Goal: Task Accomplishment & Management: Use online tool/utility

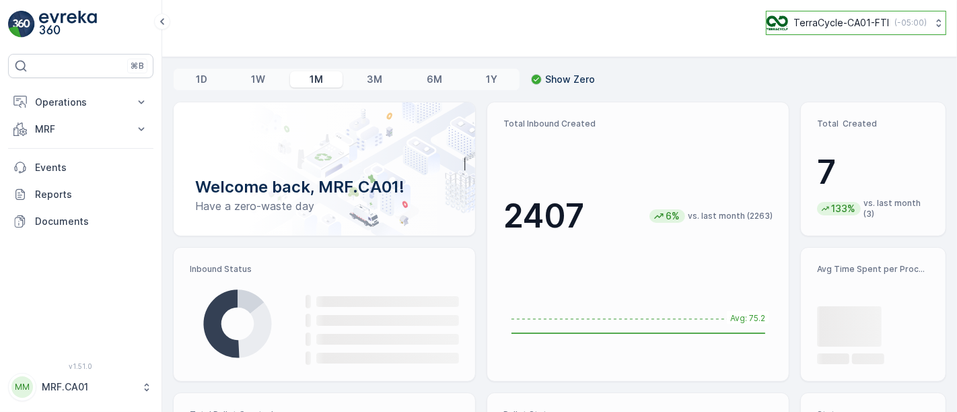
click at [795, 25] on p "TerraCycle-CA01-FTI" at bounding box center [841, 22] width 96 height 13
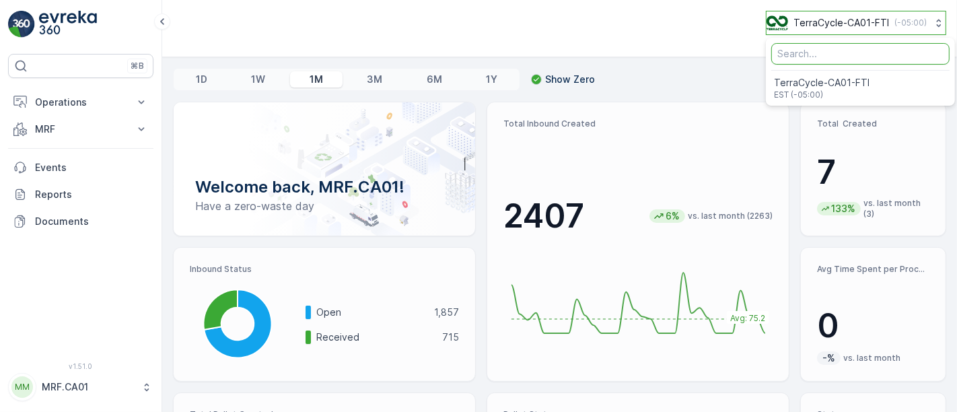
click at [795, 25] on p "TerraCycle-CA01-FTI" at bounding box center [841, 22] width 96 height 13
click at [85, 390] on p "MRF.CA01" at bounding box center [88, 386] width 93 height 13
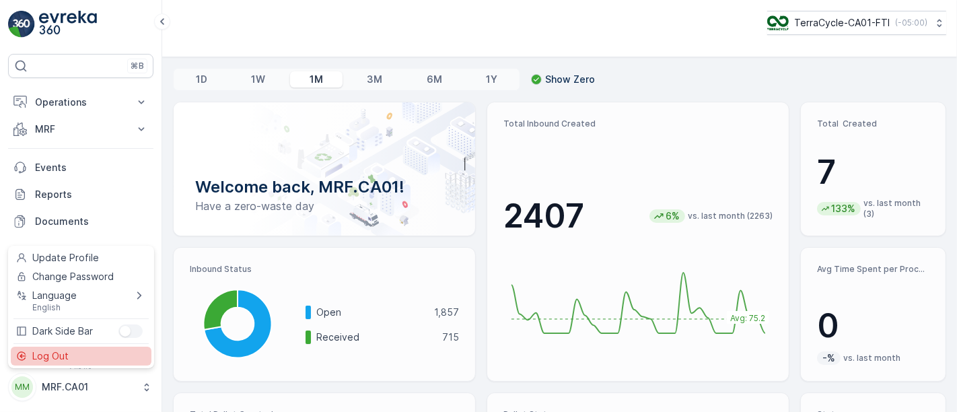
click at [63, 357] on span "Log Out" at bounding box center [50, 355] width 36 height 13
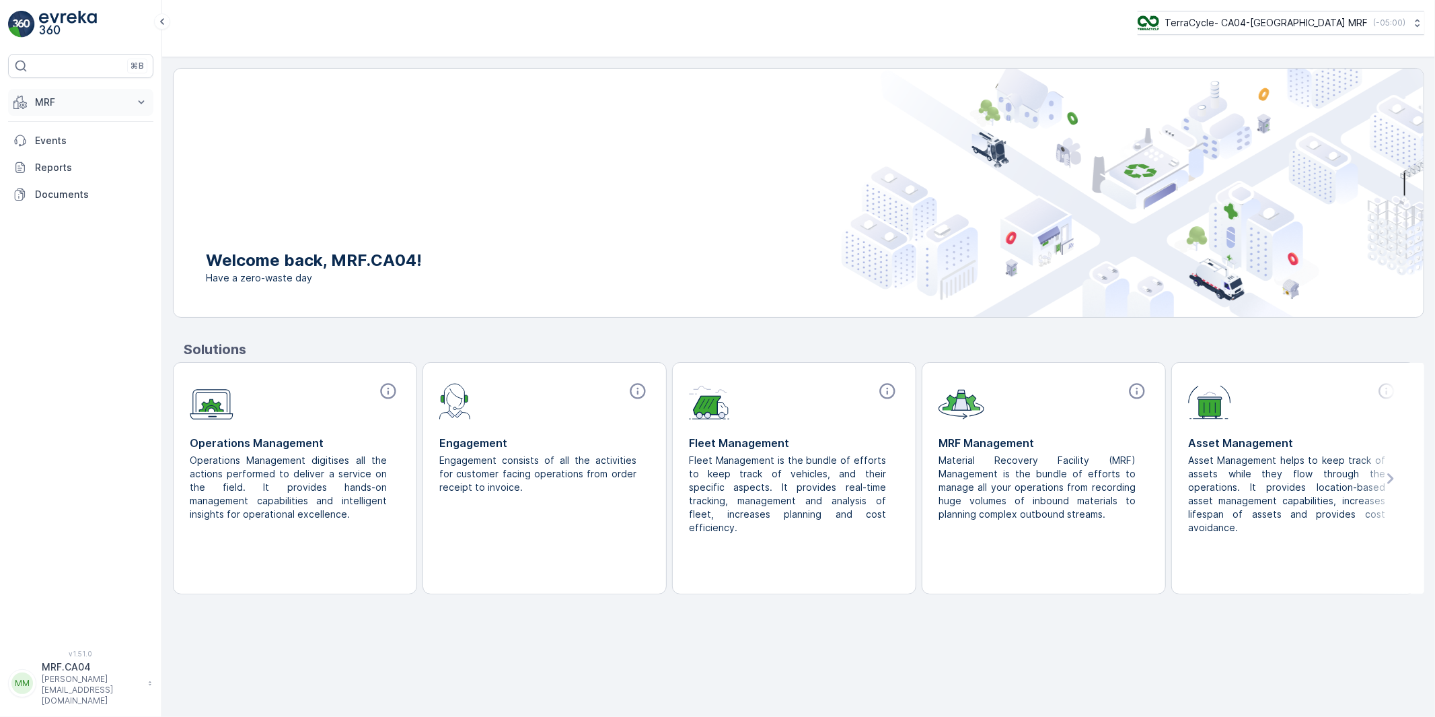
click at [44, 102] on p "MRF" at bounding box center [81, 102] width 92 height 13
click at [47, 159] on p "Pallet" at bounding box center [47, 162] width 26 height 13
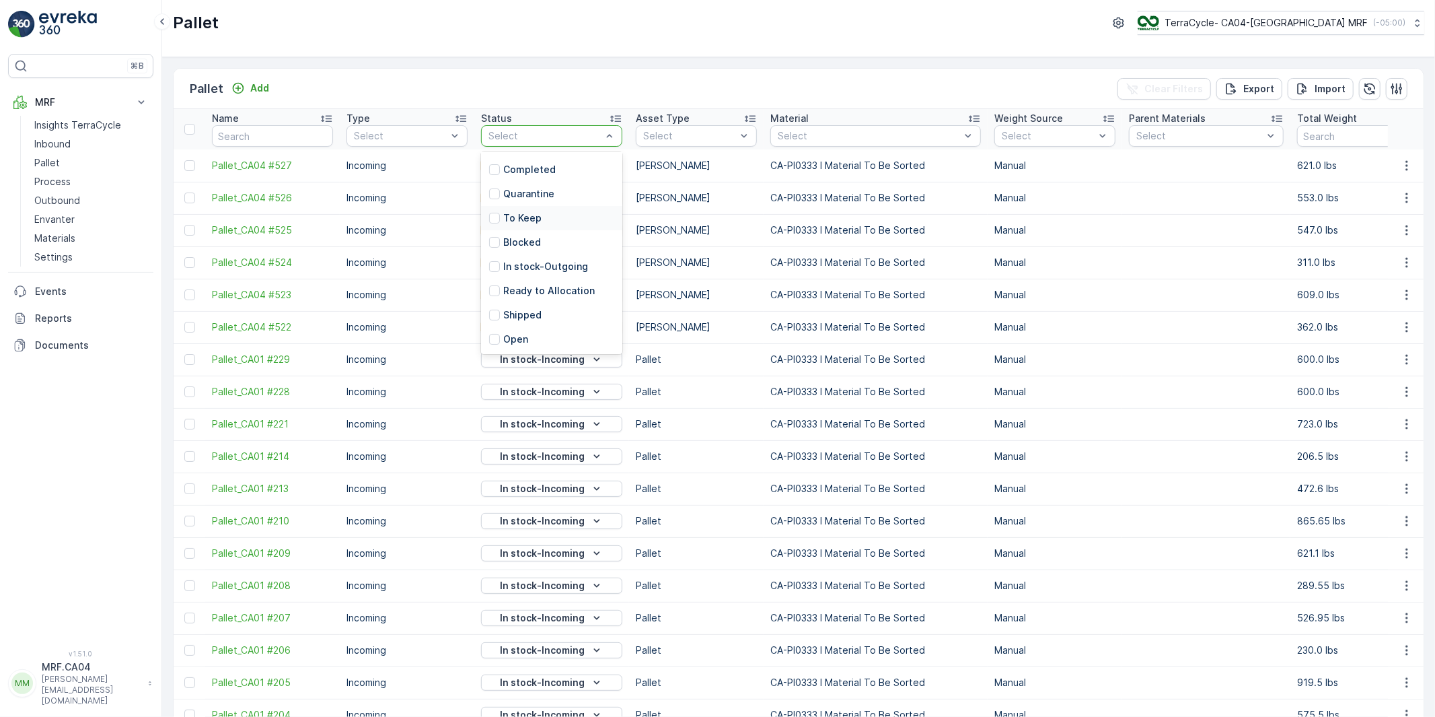
scroll to position [108, 0]
click at [495, 289] on div at bounding box center [494, 290] width 11 height 11
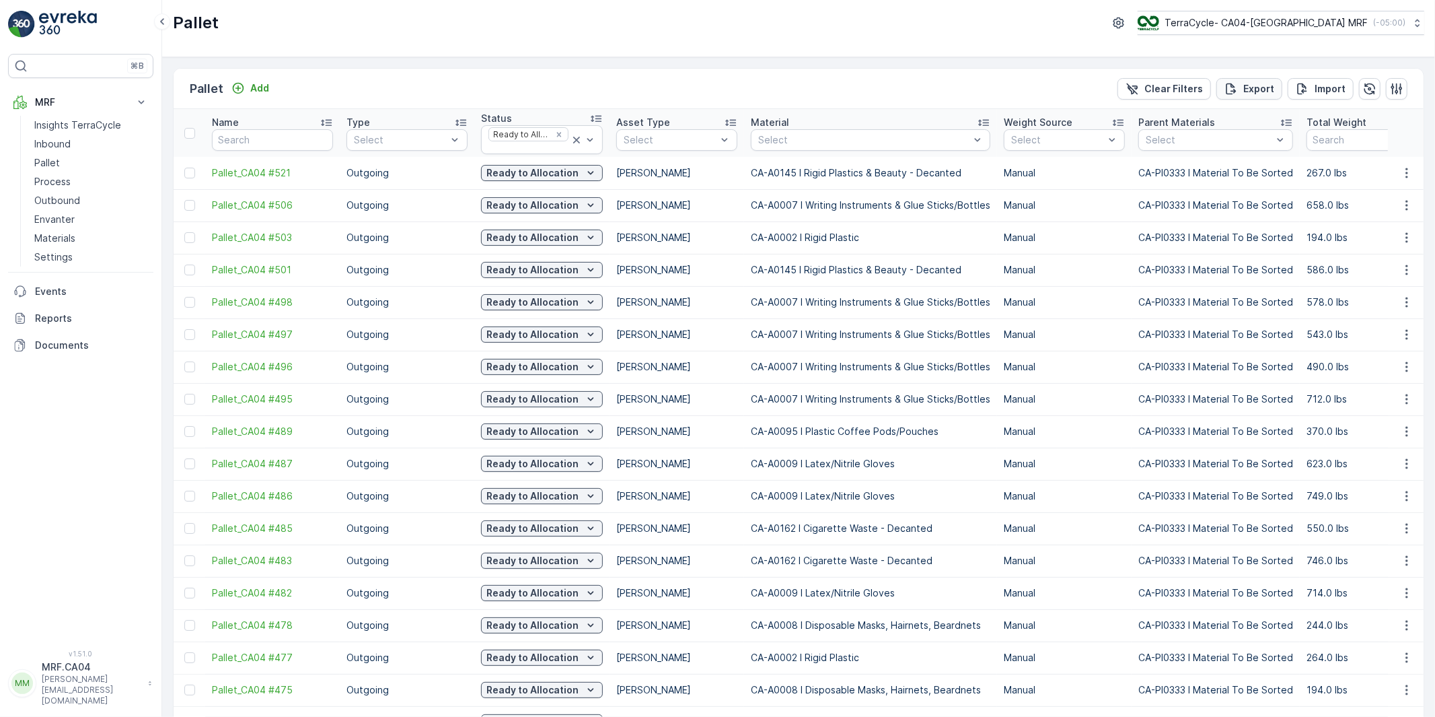
click at [1248, 92] on p "Export" at bounding box center [1259, 88] width 31 height 13
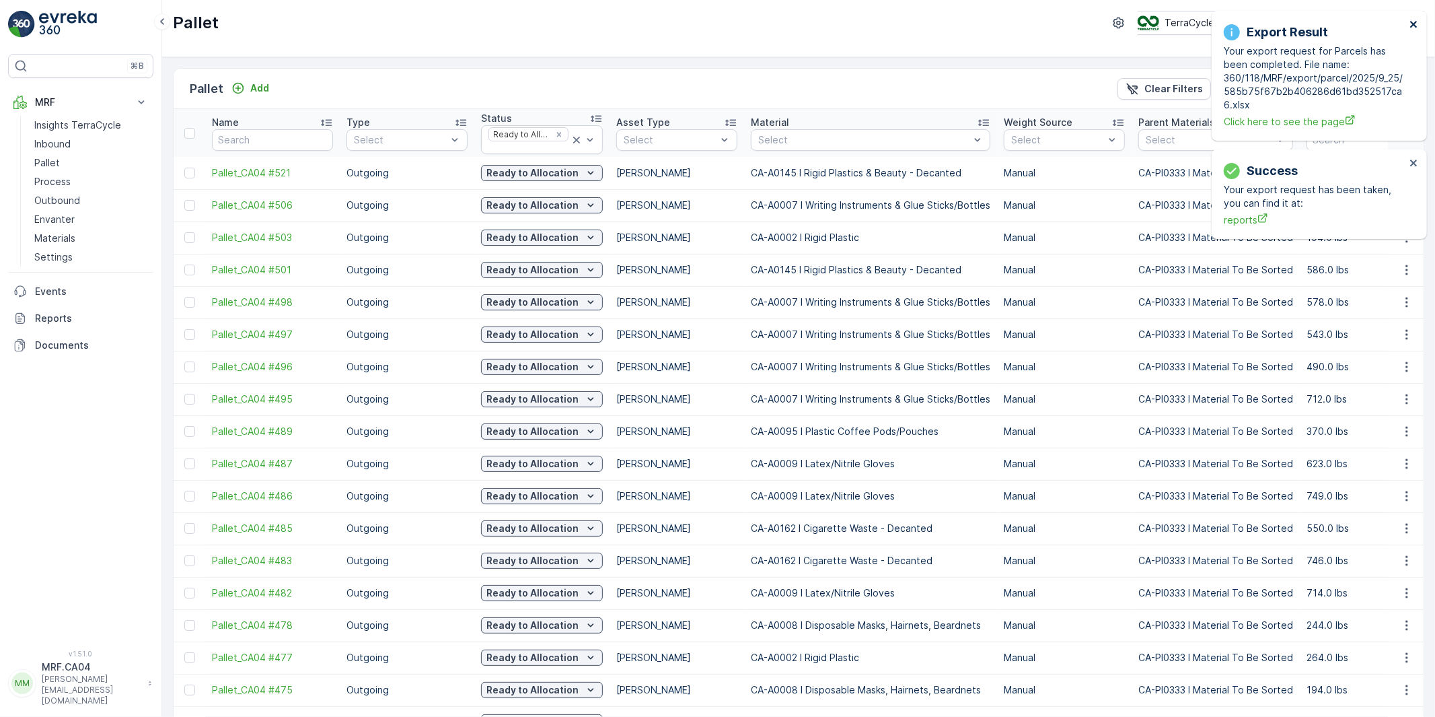
click at [1419, 22] on icon "close" at bounding box center [1414, 24] width 9 height 11
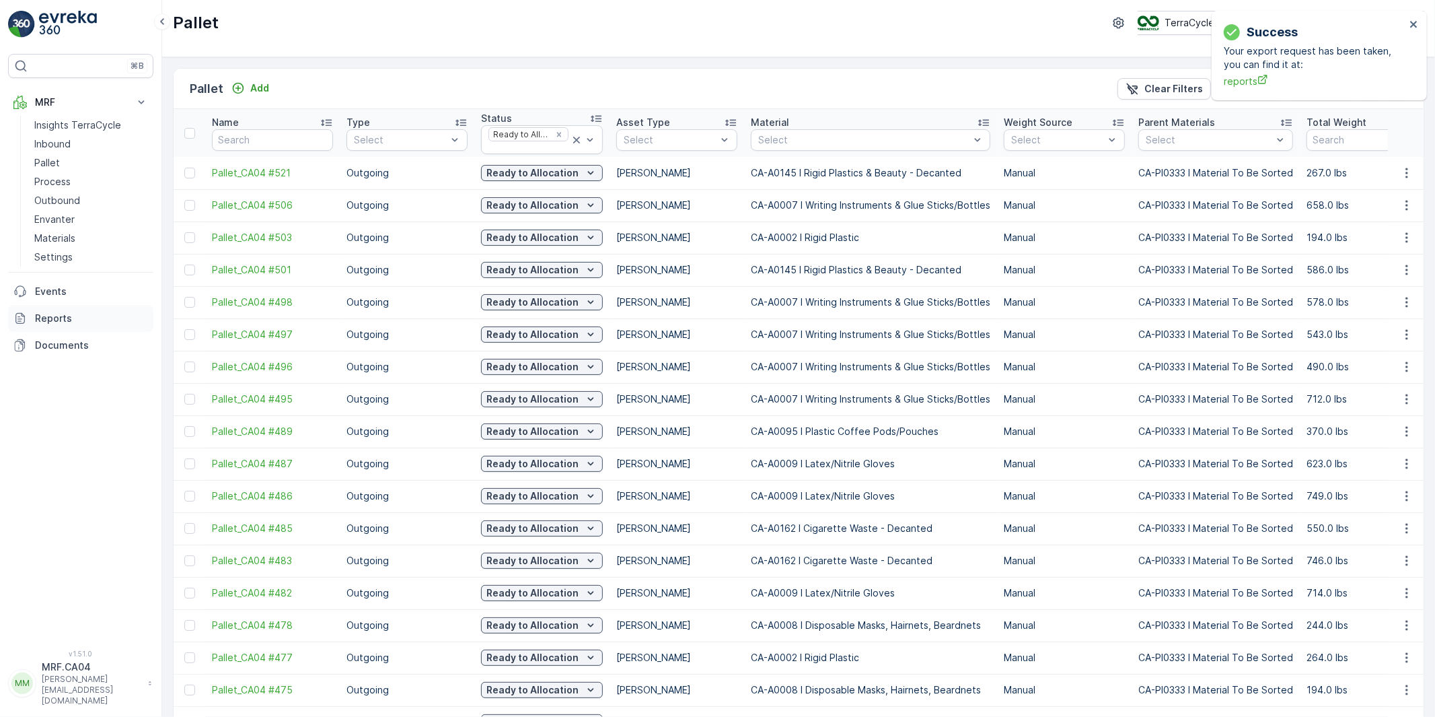
click at [58, 319] on p "Reports" at bounding box center [91, 318] width 113 height 13
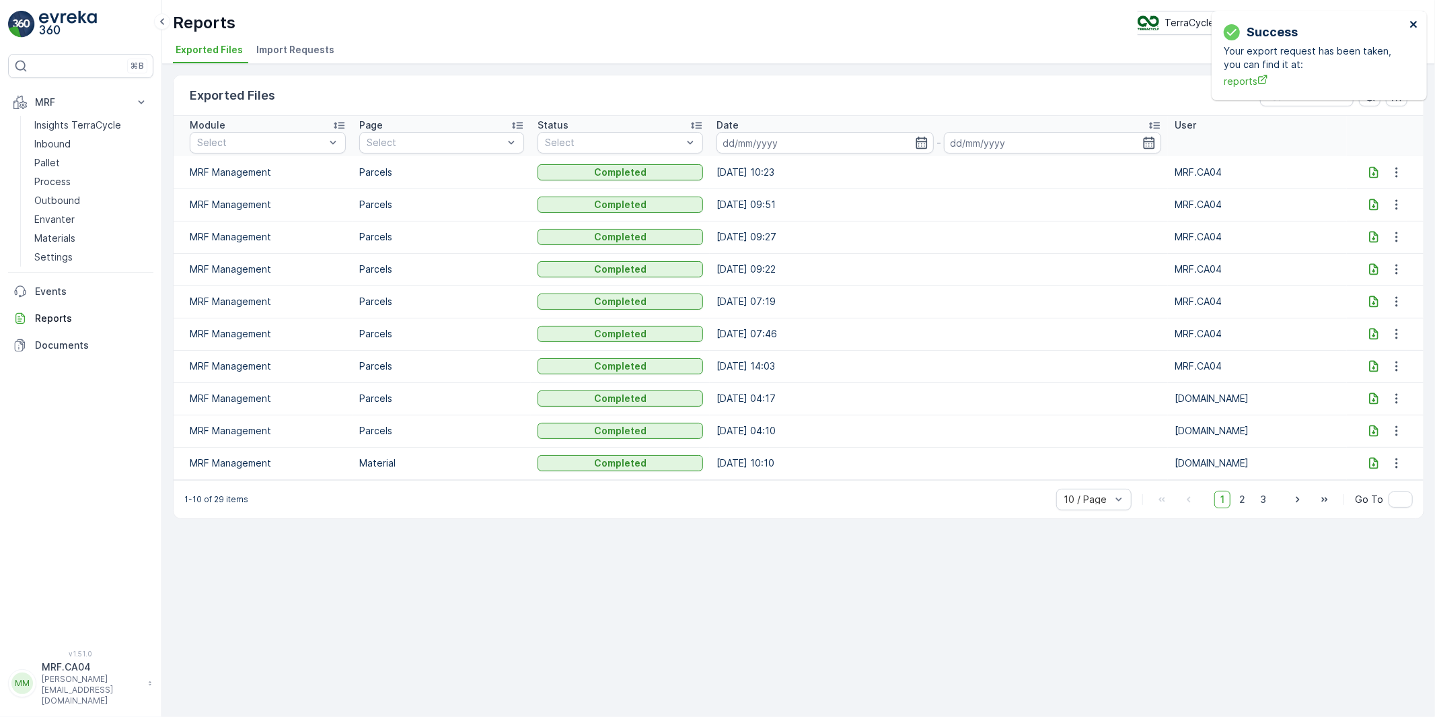
click at [1415, 25] on icon "close" at bounding box center [1414, 24] width 7 height 7
click at [757, 174] on td "[DATE] 10:23" at bounding box center [939, 172] width 458 height 32
click at [1372, 170] on icon at bounding box center [1373, 172] width 13 height 13
